Goal: Register for event/course

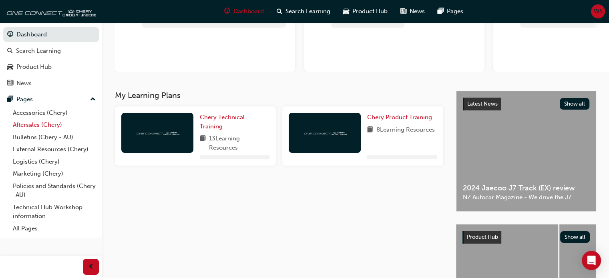
scroll to position [88, 0]
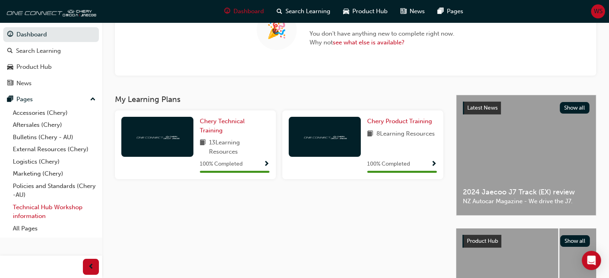
click at [34, 205] on link "Technical Hub Workshop information" at bounding box center [54, 211] width 89 height 21
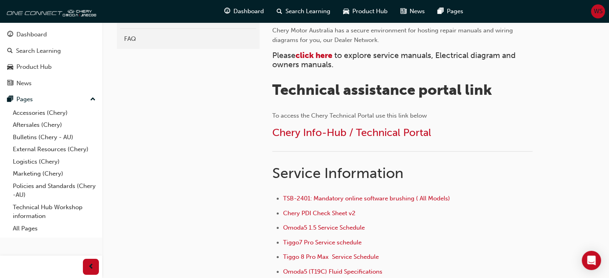
scroll to position [203, 0]
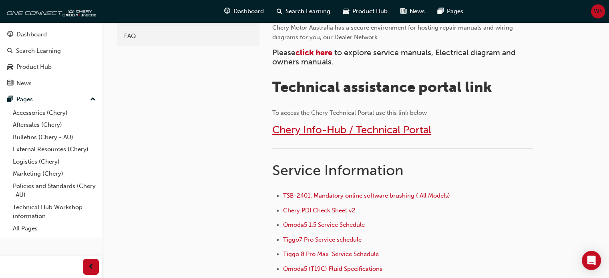
click at [376, 126] on span "Chery Info-Hub / Technical Portal" at bounding box center [351, 130] width 159 height 12
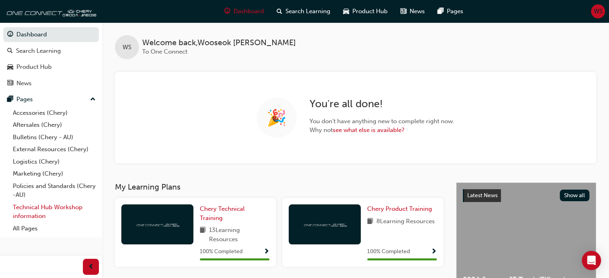
click at [28, 215] on link "Technical Hub Workshop information" at bounding box center [54, 211] width 89 height 21
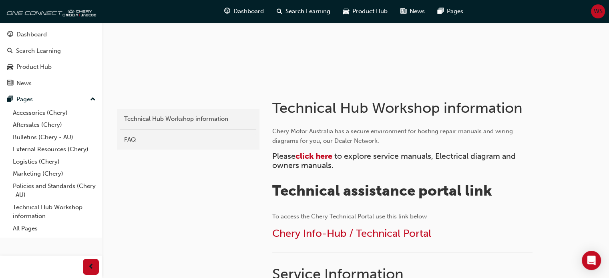
scroll to position [102, 0]
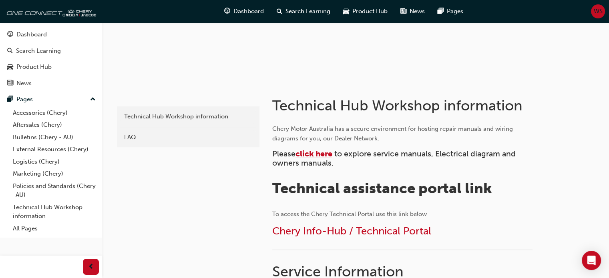
click at [317, 153] on span "click here" at bounding box center [313, 153] width 37 height 9
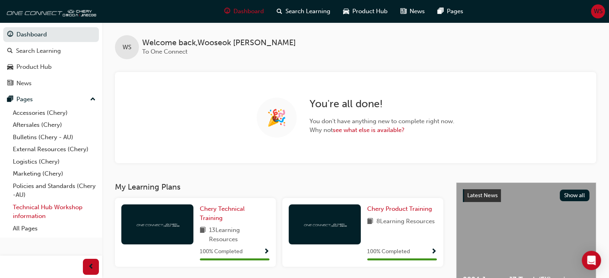
click at [38, 209] on link "Technical Hub Workshop information" at bounding box center [54, 211] width 89 height 21
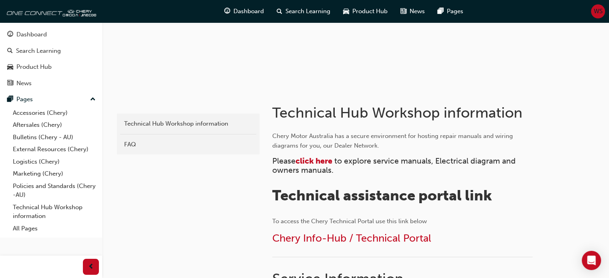
scroll to position [98, 0]
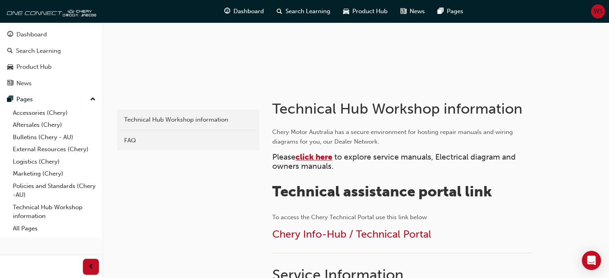
click at [319, 158] on span "click here" at bounding box center [313, 157] width 37 height 9
